Goal: Find specific page/section: Find specific page/section

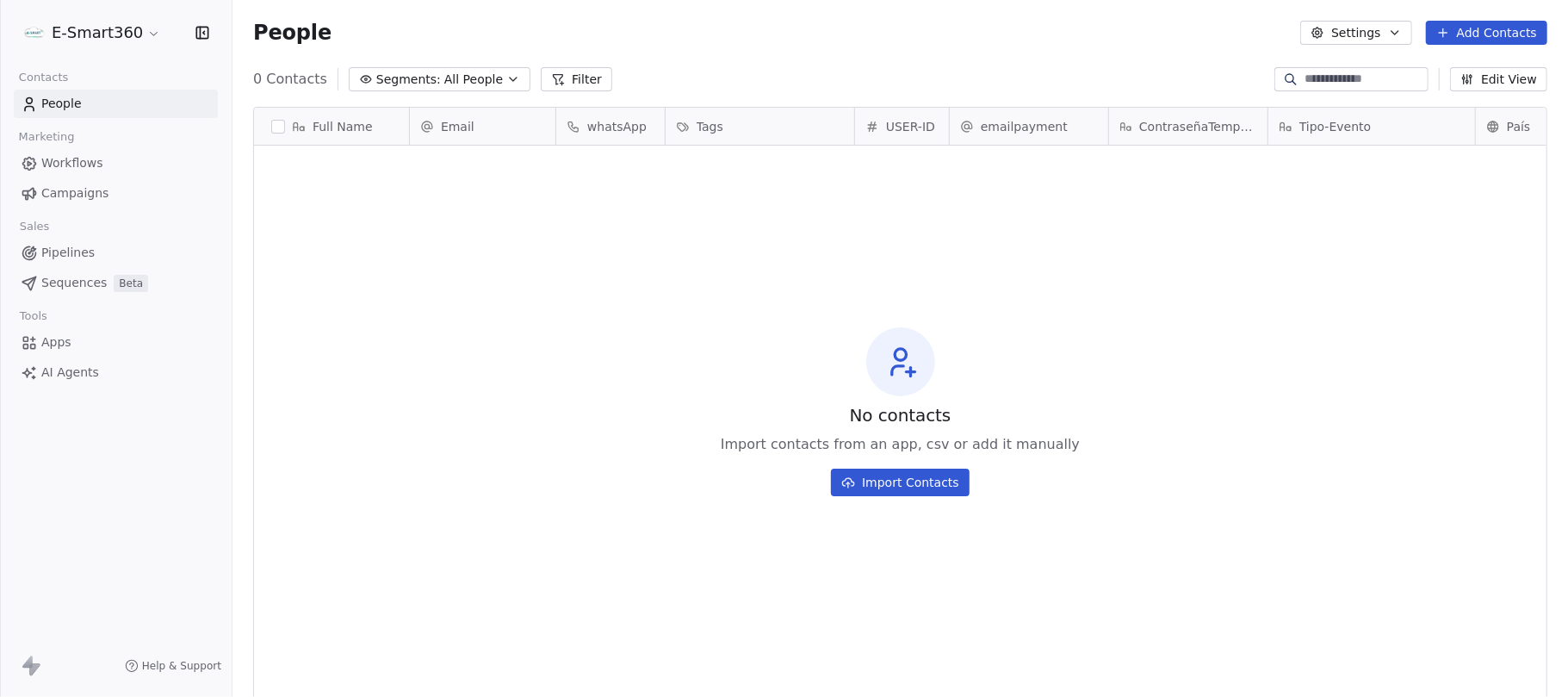
scroll to position [596, 1318]
click at [618, 93] on div "Full Name Email whatsApp Tags USER-ID emailpayment ContraseñaTemporal Tipo-Even…" at bounding box center [900, 399] width 1335 height 613
click at [149, 156] on link "Workflows" at bounding box center [115, 163] width 204 height 28
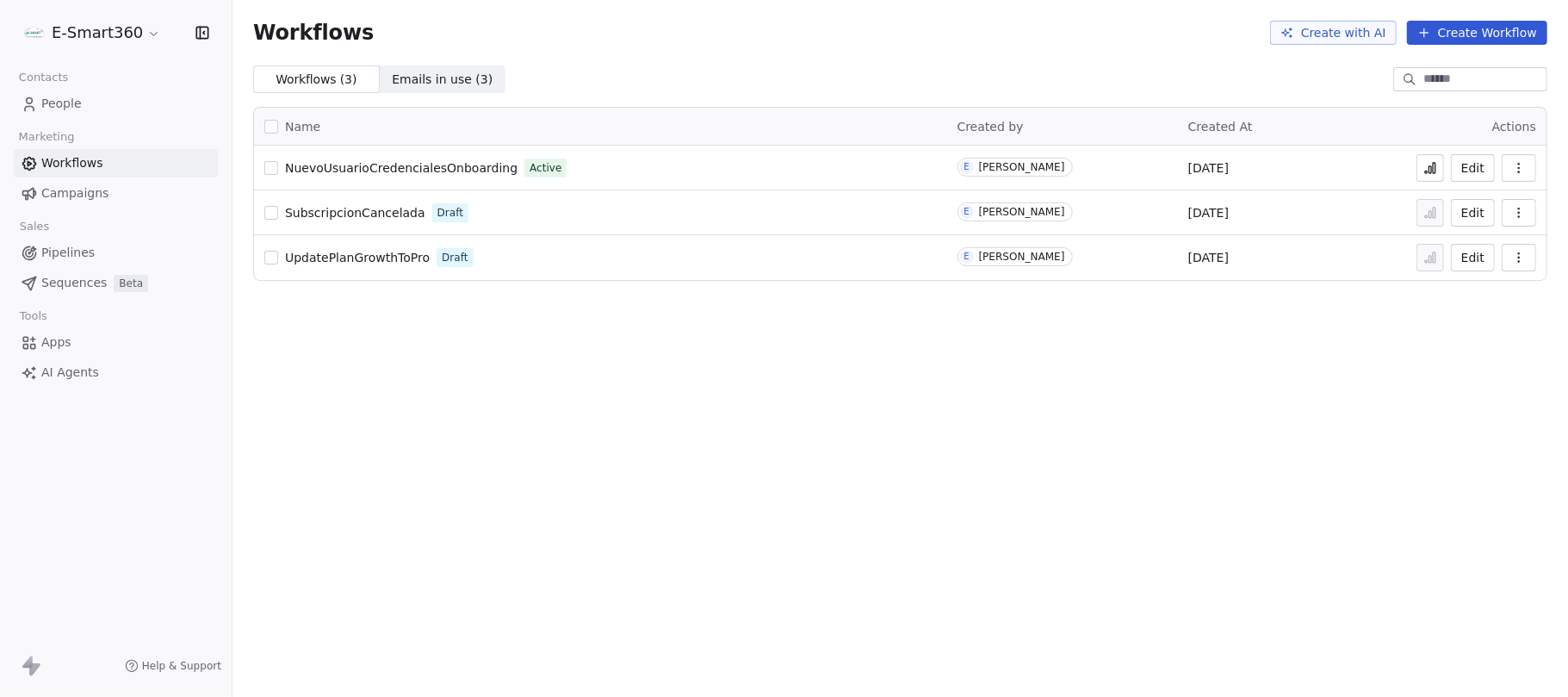
click at [430, 85] on span "Emails in use ( 3 )" at bounding box center [442, 80] width 101 height 18
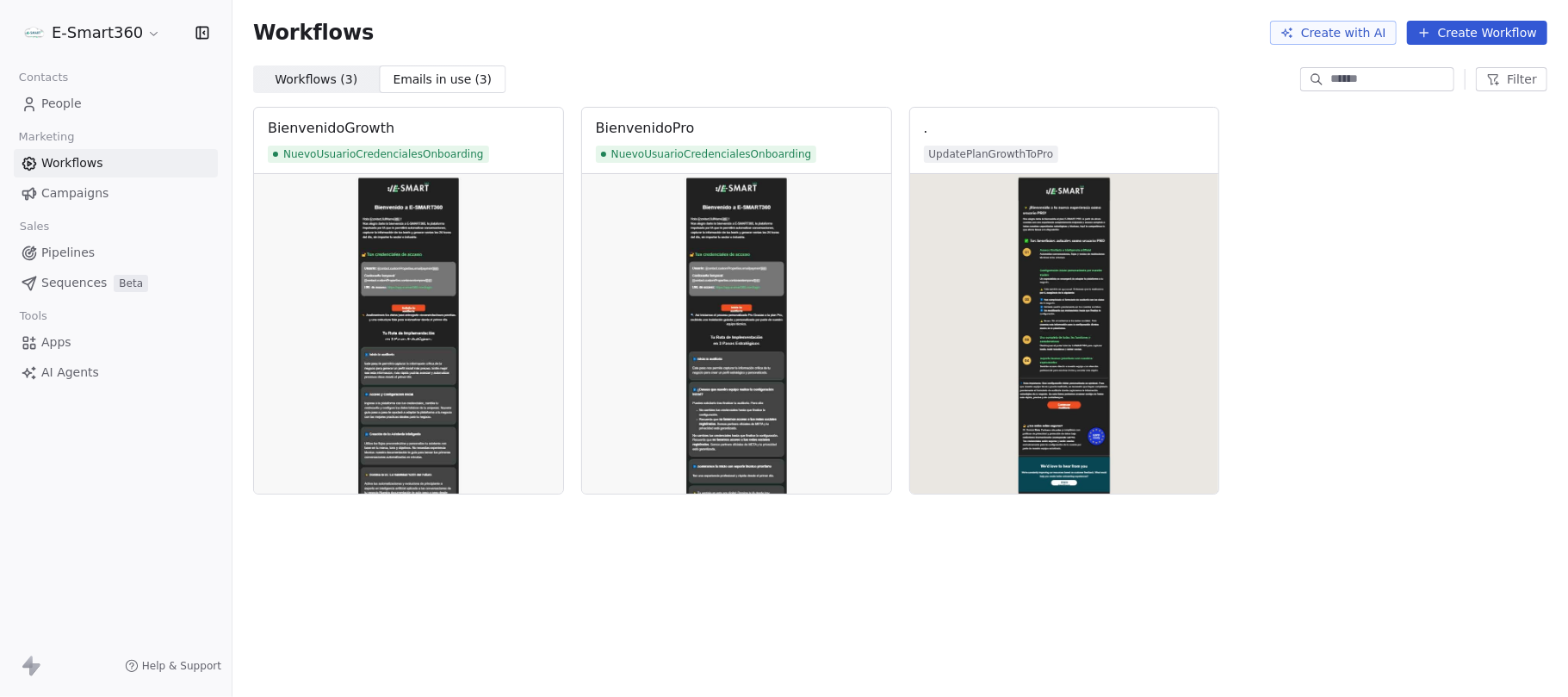
click at [310, 80] on span "Workflows ( 3 )" at bounding box center [316, 80] width 83 height 18
